Goal: Information Seeking & Learning: Learn about a topic

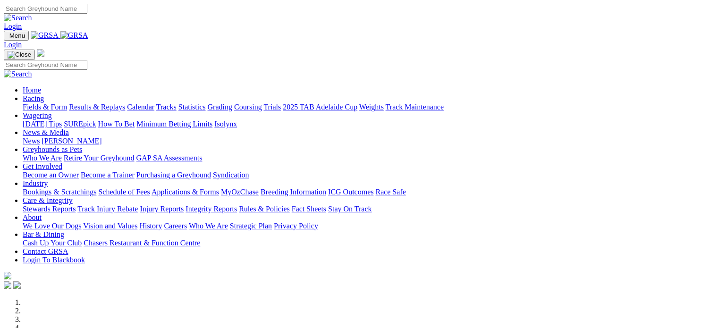
scroll to position [351, 0]
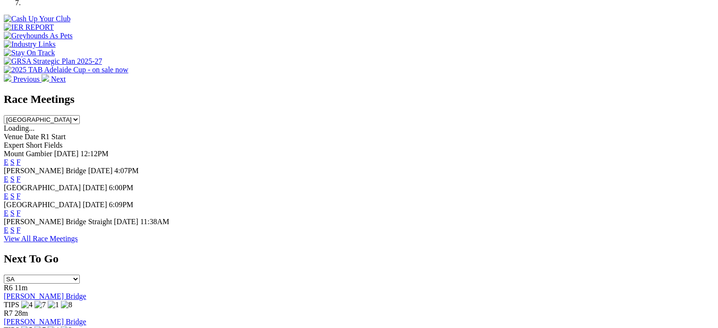
click at [8, 175] on link "E" at bounding box center [6, 179] width 5 height 8
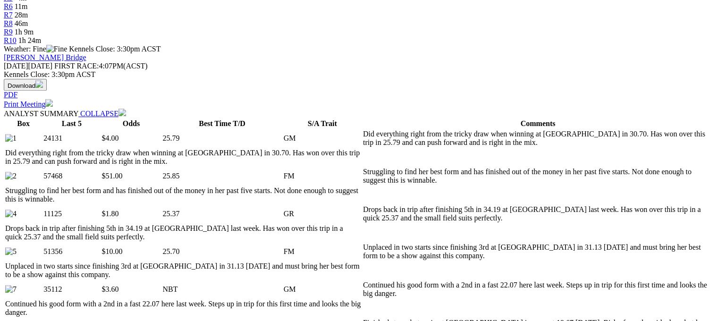
scroll to position [375, 0]
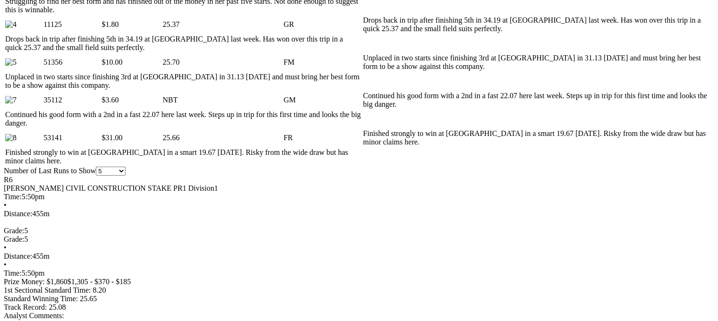
scroll to position [566, 0]
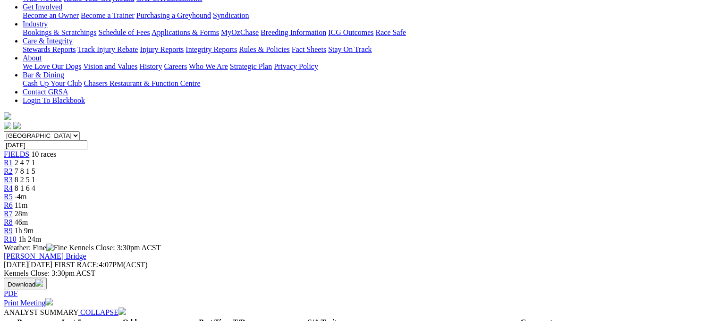
scroll to position [176, 0]
